Goal: Task Accomplishment & Management: Manage account settings

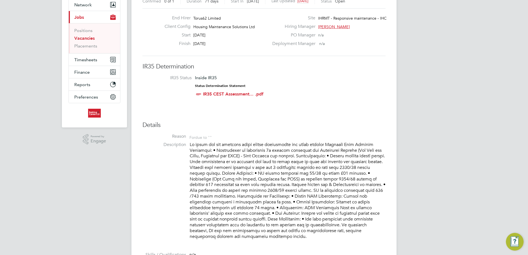
scroll to position [55, 0]
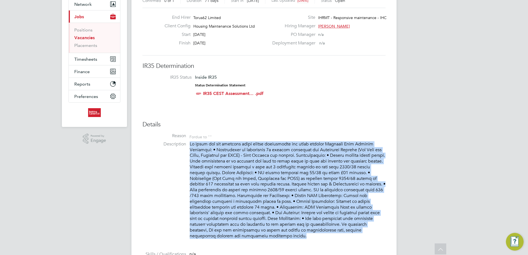
drag, startPoint x: 258, startPoint y: 236, endPoint x: 188, endPoint y: 144, distance: 115.8
click at [188, 144] on li "Description" at bounding box center [263, 192] width 243 height 103
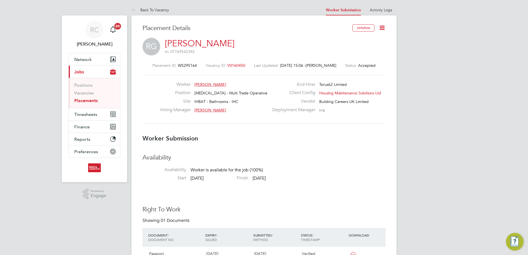
click at [383, 27] on icon at bounding box center [381, 27] width 7 height 7
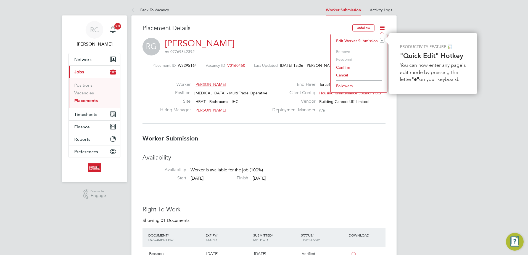
click at [346, 67] on li "Confirm" at bounding box center [358, 67] width 51 height 8
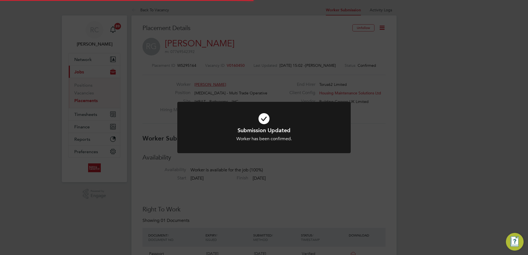
scroll to position [5, 31]
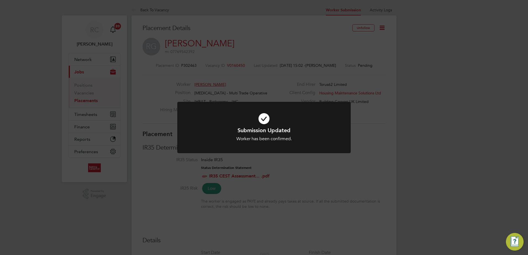
click at [263, 118] on icon at bounding box center [264, 119] width 144 height 22
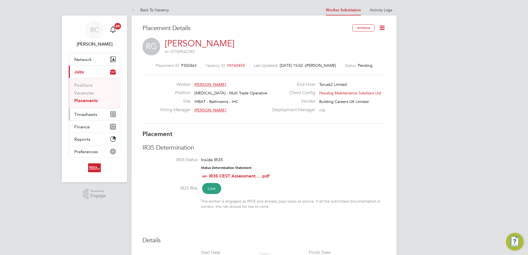
click at [84, 114] on span "Timesheets" at bounding box center [85, 114] width 23 height 5
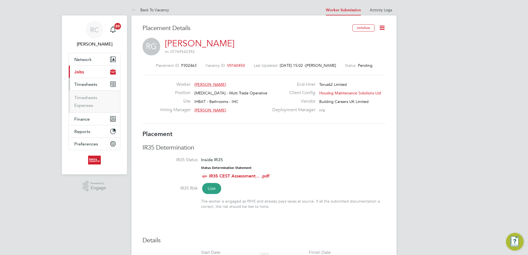
click at [90, 67] on button "Current page: Jobs" at bounding box center [94, 72] width 51 height 12
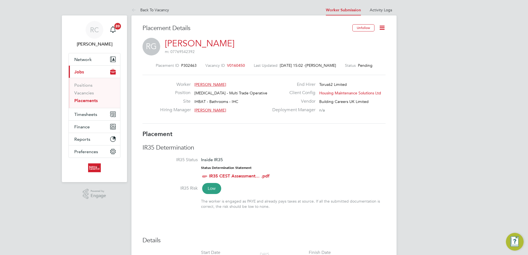
click at [89, 100] on link "Placements" at bounding box center [85, 100] width 23 height 5
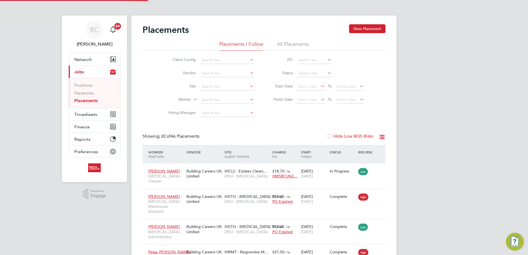
click at [290, 46] on li "All Placements" at bounding box center [293, 46] width 32 height 10
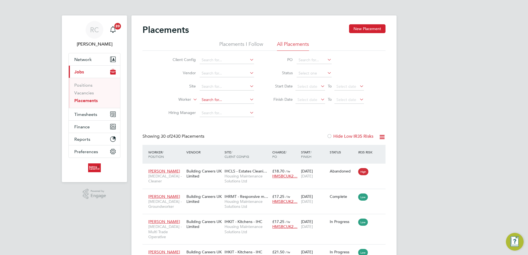
click at [220, 99] on input at bounding box center [227, 100] width 54 height 8
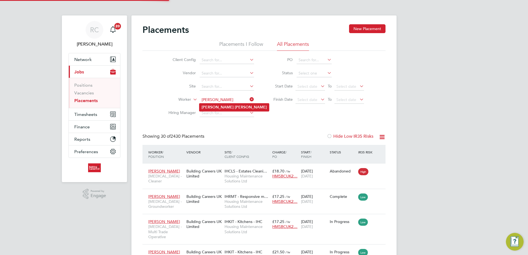
click at [229, 107] on li "Ryan Griffiths" at bounding box center [234, 106] width 70 height 7
type input "Ryan Griffiths"
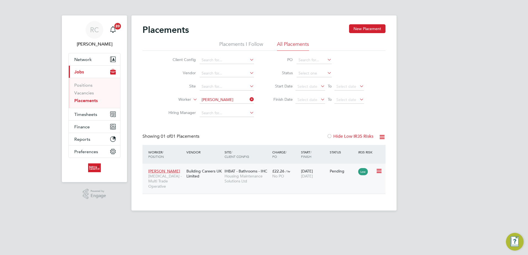
click at [372, 171] on div "Low" at bounding box center [366, 171] width 16 height 5
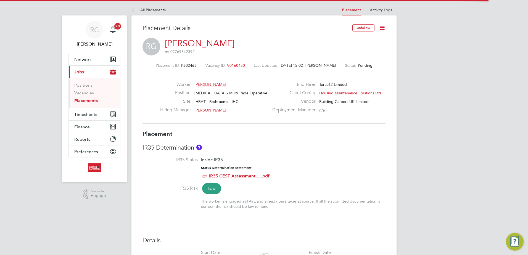
click at [384, 30] on icon at bounding box center [381, 27] width 7 height 7
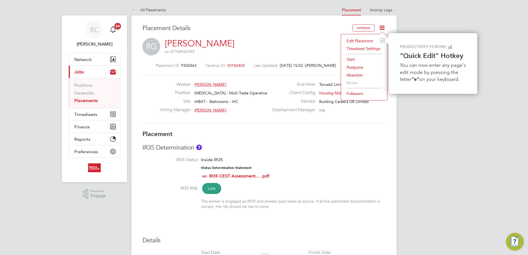
click at [354, 60] on li "Start" at bounding box center [364, 59] width 41 height 8
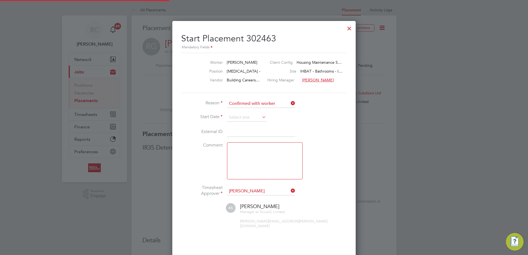
scroll to position [3, 3]
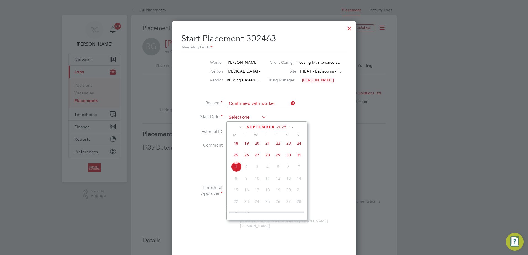
click at [259, 119] on input at bounding box center [246, 117] width 39 height 8
click at [237, 172] on span "Sep 1" at bounding box center [236, 166] width 10 height 10
type input "01 Sep 2025"
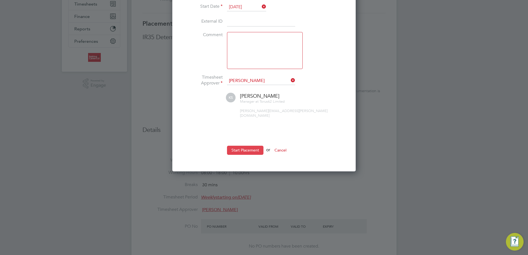
click at [232, 146] on button "Start Placement" at bounding box center [245, 150] width 36 height 9
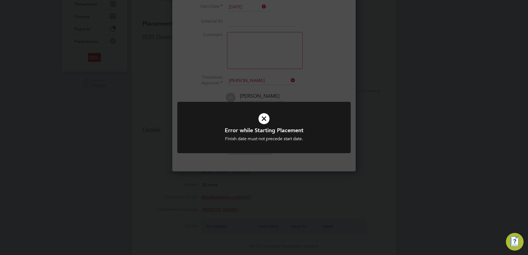
click at [260, 121] on icon at bounding box center [264, 119] width 144 height 22
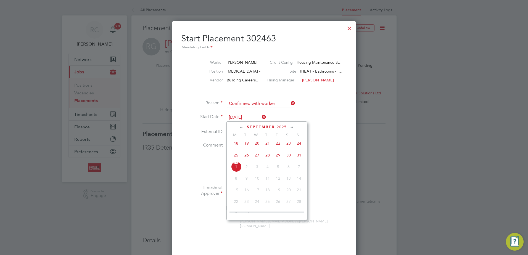
click at [258, 120] on input "01 Sep 2025" at bounding box center [246, 117] width 39 height 8
click at [350, 30] on div at bounding box center [349, 27] width 10 height 10
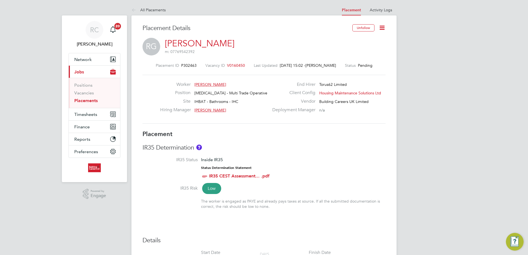
click at [381, 28] on icon at bounding box center [381, 27] width 7 height 7
click at [353, 58] on li "Start" at bounding box center [364, 59] width 41 height 8
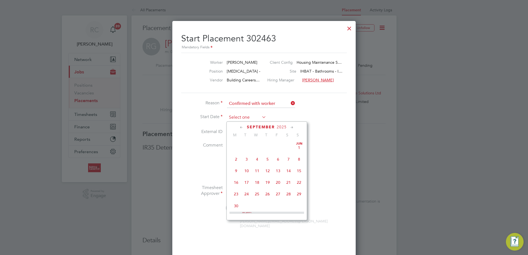
click at [251, 114] on input at bounding box center [246, 117] width 39 height 8
click at [237, 160] on span "26" at bounding box center [236, 160] width 10 height 10
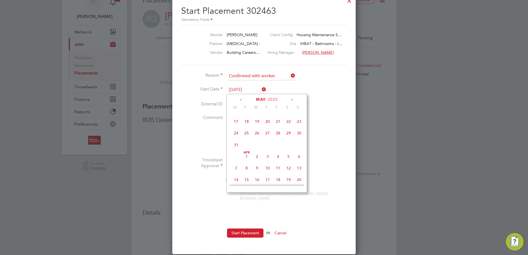
click at [250, 89] on input "26 May 2025" at bounding box center [246, 90] width 39 height 8
click at [268, 174] on span "26" at bounding box center [267, 168] width 10 height 10
type input "26 Jun 2025"
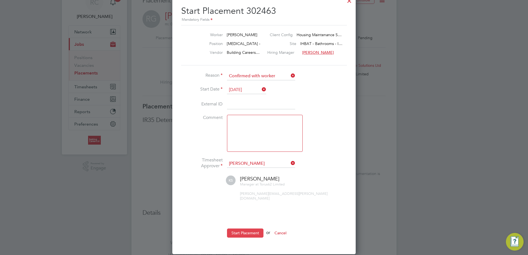
click at [248, 229] on button "Start Placement" at bounding box center [245, 233] width 36 height 9
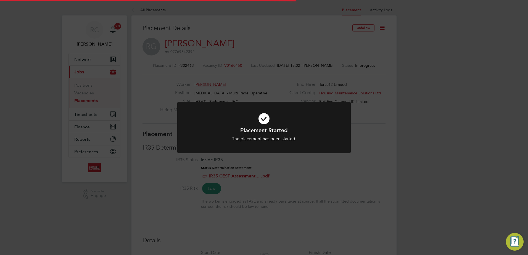
click at [269, 128] on h1 "Placement Started" at bounding box center [264, 130] width 144 height 7
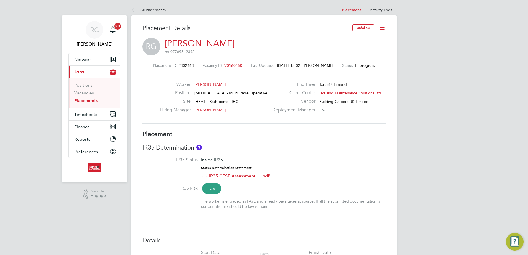
click at [385, 27] on icon at bounding box center [381, 27] width 7 height 7
click at [352, 59] on li "Start" at bounding box center [364, 59] width 41 height 8
click at [356, 40] on li "Edit Placement e" at bounding box center [364, 41] width 41 height 8
type input "Karl Sandford"
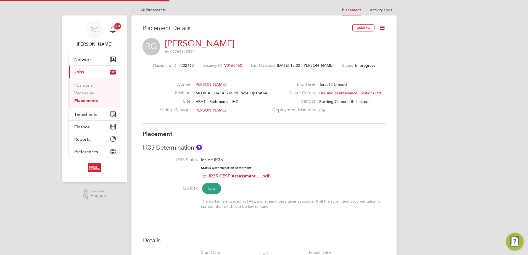
type input "26 Jun 2025"
type input "08:00"
type input "18:00"
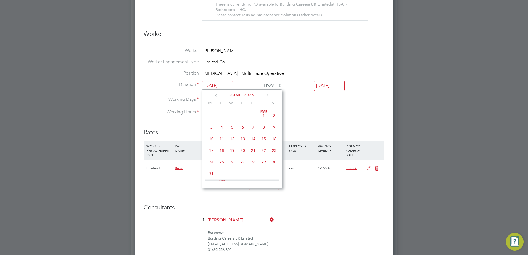
click at [216, 81] on input "26 Jun 2025" at bounding box center [217, 86] width 31 height 10
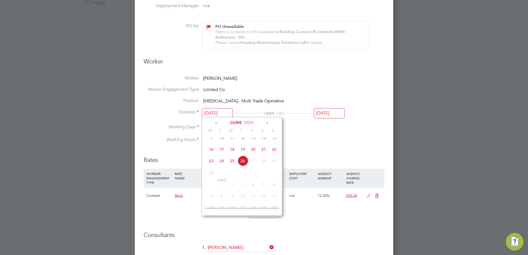
click at [269, 95] on li "Worker Engagement Type Limited Co" at bounding box center [264, 92] width 241 height 11
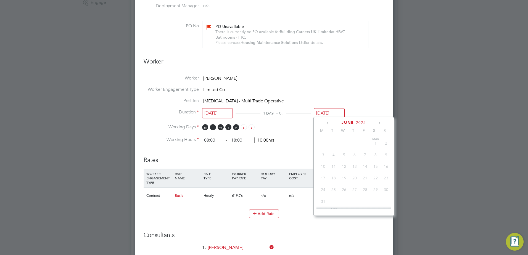
click at [320, 110] on input "26 Jun 2025" at bounding box center [329, 113] width 31 height 10
click at [300, 107] on li "Position HMS - Multi Trade Operative" at bounding box center [264, 103] width 241 height 11
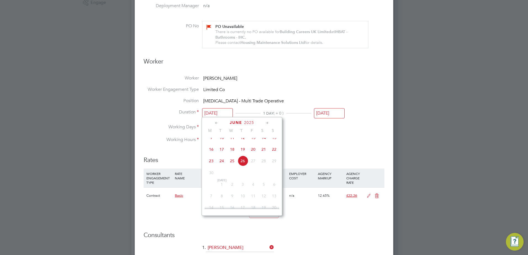
click at [228, 112] on input "26 Jun 2025" at bounding box center [217, 113] width 31 height 10
click at [327, 110] on input "26 Jun 2025" at bounding box center [329, 113] width 31 height 10
click at [221, 111] on input "26 Jun 2025" at bounding box center [217, 113] width 31 height 10
click at [326, 112] on input "26 Jun 2025" at bounding box center [329, 113] width 31 height 10
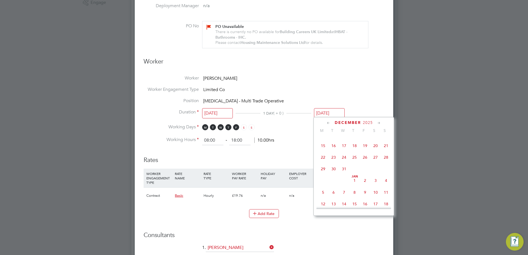
click at [341, 174] on span "31" at bounding box center [344, 169] width 10 height 10
type input "31 Dec 2025"
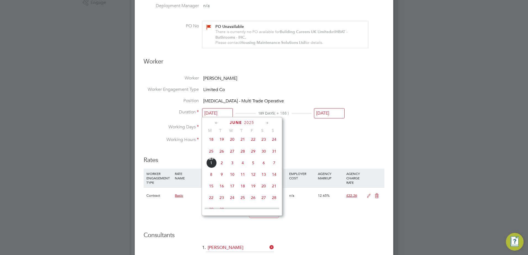
click at [217, 113] on input "26 Jun 2025" at bounding box center [217, 113] width 31 height 10
click at [215, 168] on span "Sep 1" at bounding box center [211, 163] width 10 height 10
type input "01 Sep 2025"
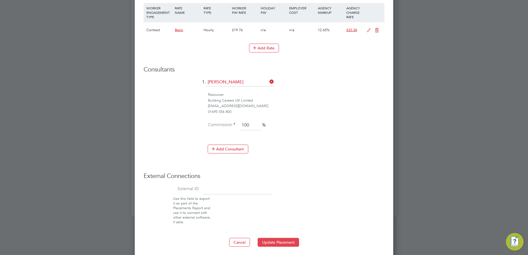
click at [277, 239] on button "Update Placement" at bounding box center [277, 242] width 41 height 9
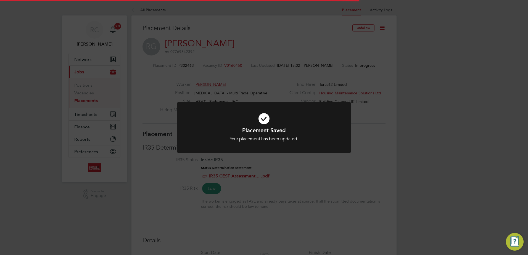
click at [268, 123] on icon at bounding box center [264, 119] width 144 height 22
